Goal: Information Seeking & Learning: Learn about a topic

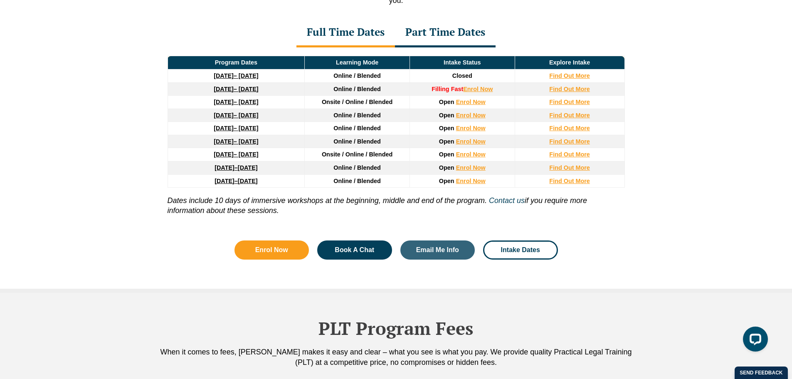
drag, startPoint x: 187, startPoint y: 200, endPoint x: 442, endPoint y: 211, distance: 255.4
click at [442, 211] on p "Dates include 10 days of immersive workshops at the beginning, middle and end o…" at bounding box center [395, 201] width 457 height 28
drag, startPoint x: 441, startPoint y: 202, endPoint x: 336, endPoint y: 209, distance: 105.8
click at [336, 209] on p "Dates include 10 days of immersive workshops at the beginning, middle and end o…" at bounding box center [395, 201] width 457 height 28
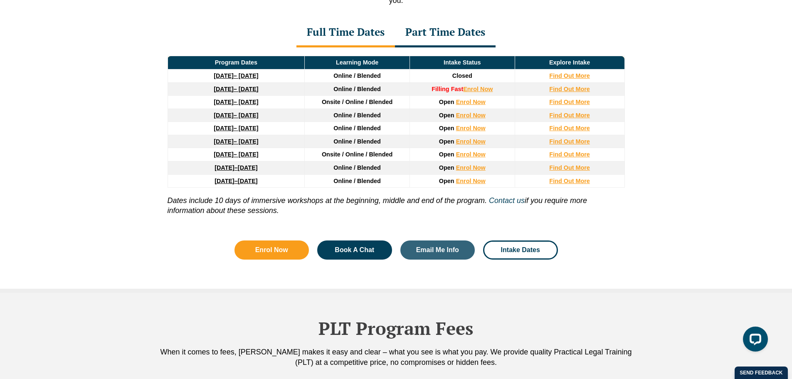
click at [336, 209] on p "Dates include 10 days of immersive workshops at the beginning, middle and end o…" at bounding box center [395, 201] width 457 height 28
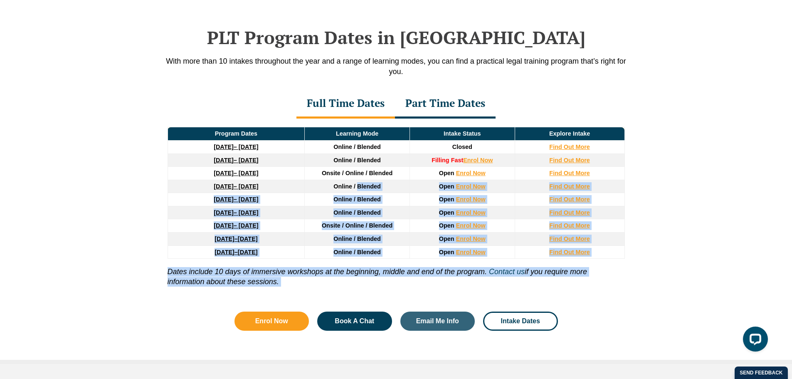
drag, startPoint x: 336, startPoint y: 209, endPoint x: 358, endPoint y: 202, distance: 23.5
click at [358, 202] on div "Program Dates Learning Mode Intake Status Explore Intake [DATE] – [DATE] Online…" at bounding box center [396, 208] width 474 height 180
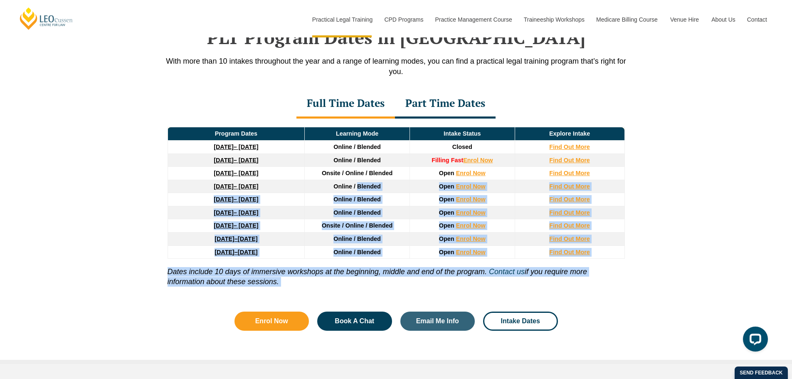
scroll to position [1085, 0]
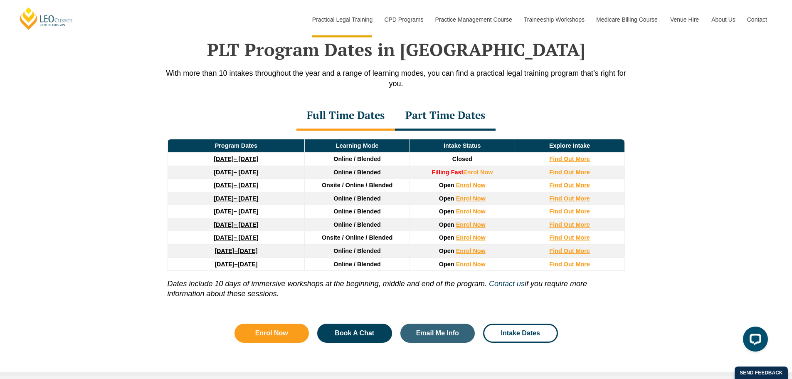
click at [720, 68] on div "PLT Program Dates in [GEOGRAPHIC_DATA] With more than 10 intakes throughout the…" at bounding box center [396, 187] width 792 height 378
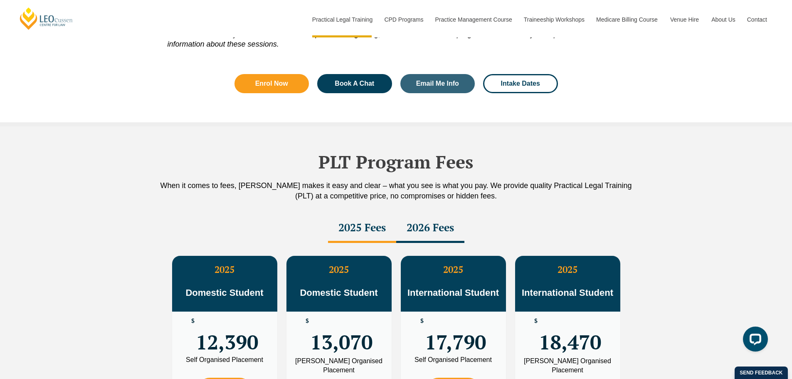
scroll to position [1292, 0]
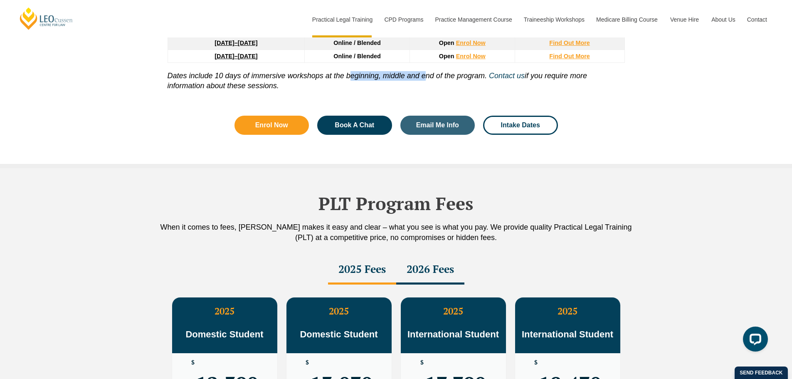
drag, startPoint x: 424, startPoint y: 74, endPoint x: 350, endPoint y: 74, distance: 74.0
click at [350, 74] on icon "Dates include 10 days of immersive workshops at the beginning, middle and end o…" at bounding box center [326, 75] width 319 height 8
drag, startPoint x: 339, startPoint y: 76, endPoint x: 273, endPoint y: 78, distance: 66.1
click at [332, 77] on icon "Dates include 10 days of immersive workshops at the beginning, middle and end o…" at bounding box center [326, 75] width 319 height 8
drag, startPoint x: 273, startPoint y: 78, endPoint x: 454, endPoint y: 86, distance: 181.8
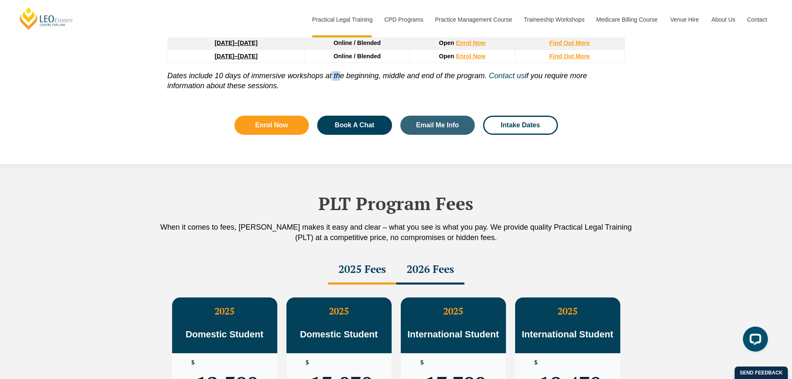
click at [454, 86] on p "Dates include 10 days of immersive workshops at the beginning, middle and end o…" at bounding box center [395, 77] width 457 height 28
drag, startPoint x: 436, startPoint y: 78, endPoint x: 312, endPoint y: 73, distance: 124.4
click at [312, 73] on p "Dates include 10 days of immersive workshops at the beginning, middle and end o…" at bounding box center [395, 77] width 457 height 28
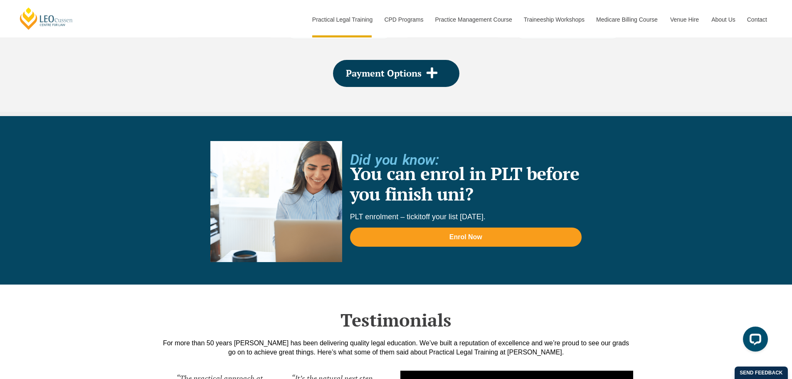
scroll to position [1500, 0]
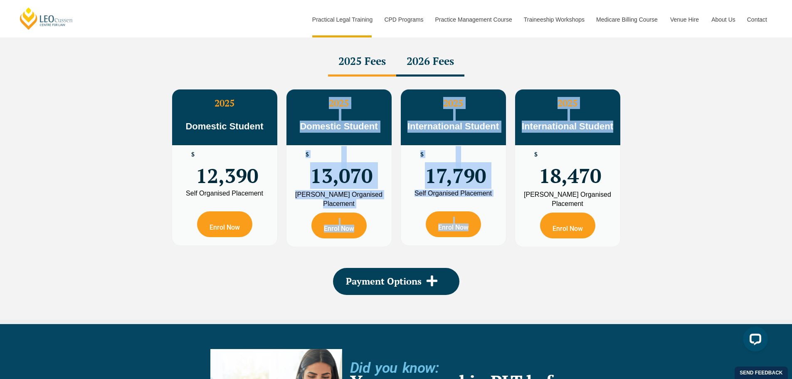
drag, startPoint x: 285, startPoint y: 89, endPoint x: 688, endPoint y: 143, distance: 406.7
click at [688, 143] on div "PLT Program Fees When it comes to fees, [PERSON_NAME] makes it easy and clear –…" at bounding box center [396, 142] width 792 height 364
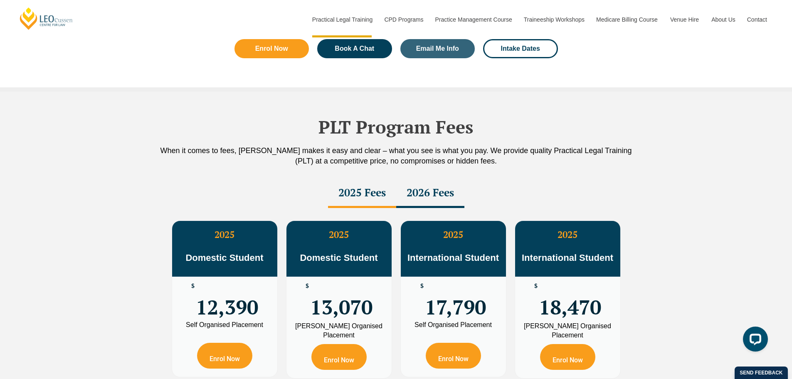
scroll to position [1251, 0]
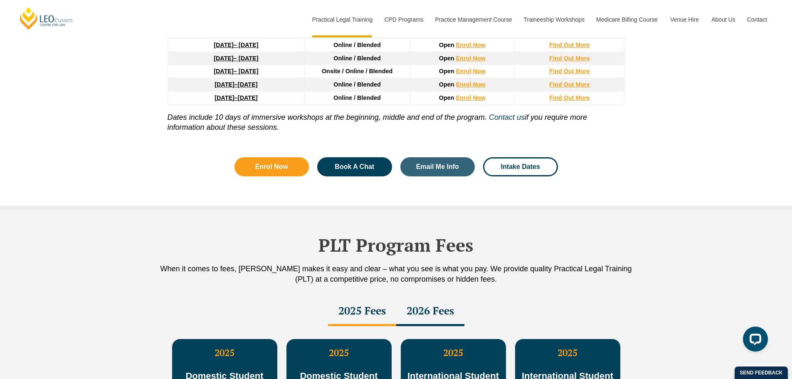
drag, startPoint x: 267, startPoint y: 119, endPoint x: 423, endPoint y: 126, distance: 156.8
click at [423, 126] on p "Dates include 10 days of immersive workshops at the beginning, middle and end o…" at bounding box center [395, 118] width 457 height 28
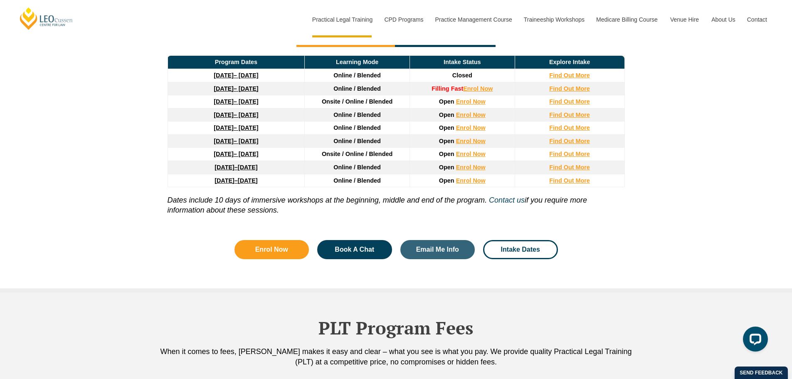
scroll to position [1168, 0]
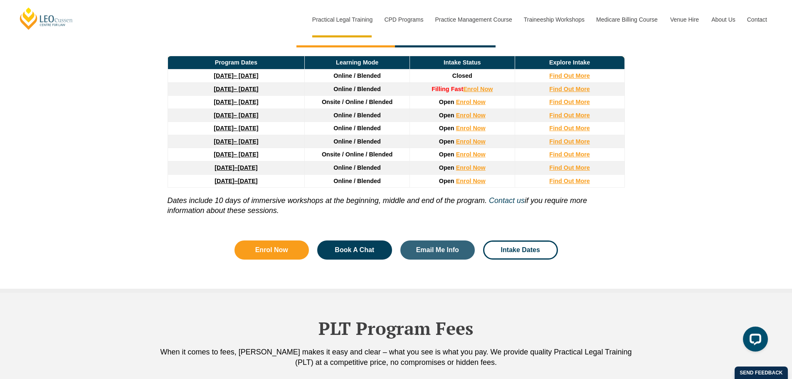
drag, startPoint x: 162, startPoint y: 129, endPoint x: 156, endPoint y: 182, distance: 53.9
click at [156, 182] on div "PLT Program Dates in [GEOGRAPHIC_DATA] With more than 10 intakes throughout the…" at bounding box center [396, 103] width 792 height 378
drag, startPoint x: 236, startPoint y: 207, endPoint x: 416, endPoint y: 224, distance: 180.2
click at [416, 224] on div "Program Dates Learning Mode Intake Status Explore Intake [DATE] – [DATE] Online…" at bounding box center [396, 137] width 474 height 180
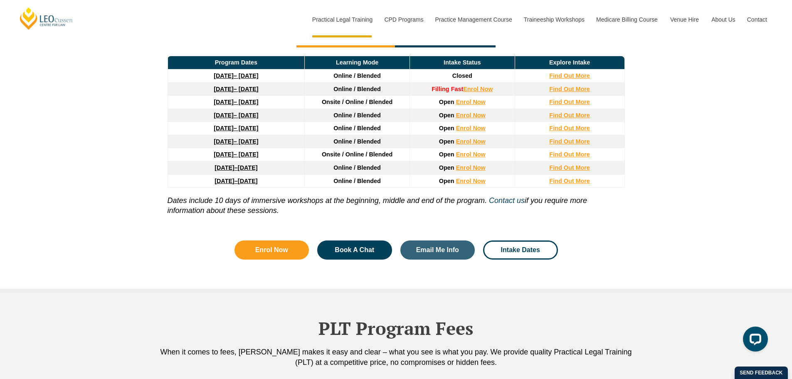
click at [325, 202] on icon "Dates include 10 days of immersive workshops at the beginning, middle and end o…" at bounding box center [326, 200] width 319 height 8
drag, startPoint x: 325, startPoint y: 202, endPoint x: 380, endPoint y: 204, distance: 55.7
click at [380, 204] on icon "Dates include 10 days of immersive workshops at the beginning, middle and end o…" at bounding box center [326, 200] width 319 height 8
drag, startPoint x: 380, startPoint y: 204, endPoint x: 357, endPoint y: 202, distance: 22.9
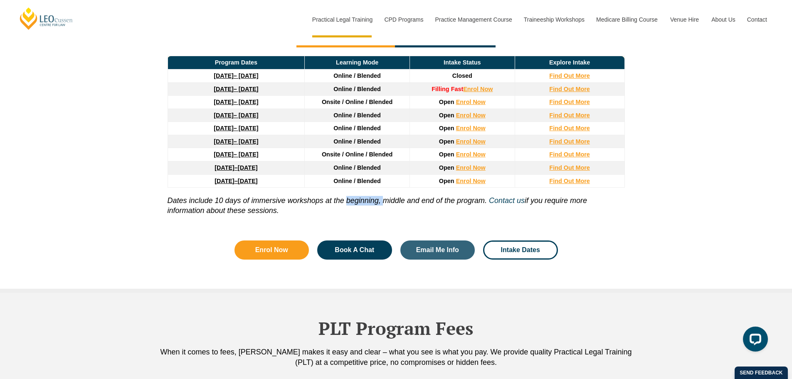
click at [357, 202] on icon "Dates include 10 days of immersive workshops at the beginning, middle and end o…" at bounding box center [326, 200] width 319 height 8
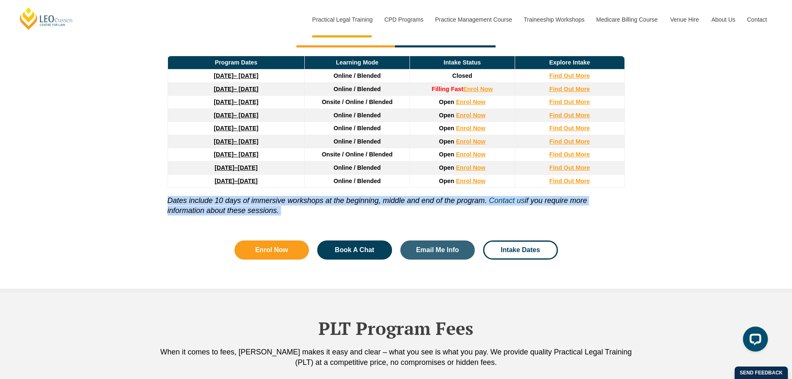
drag, startPoint x: 357, startPoint y: 202, endPoint x: 372, endPoint y: 203, distance: 14.6
click at [372, 203] on icon "Dates include 10 days of immersive workshops at the beginning, middle and end o…" at bounding box center [326, 200] width 319 height 8
